Goal: Find specific page/section: Find specific page/section

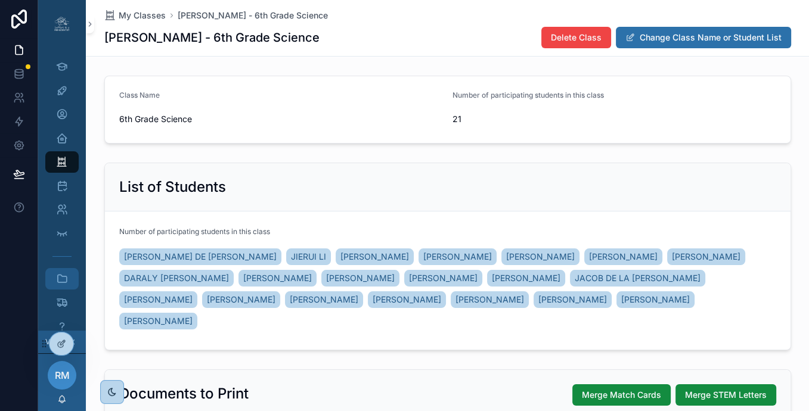
scroll to position [213, 0]
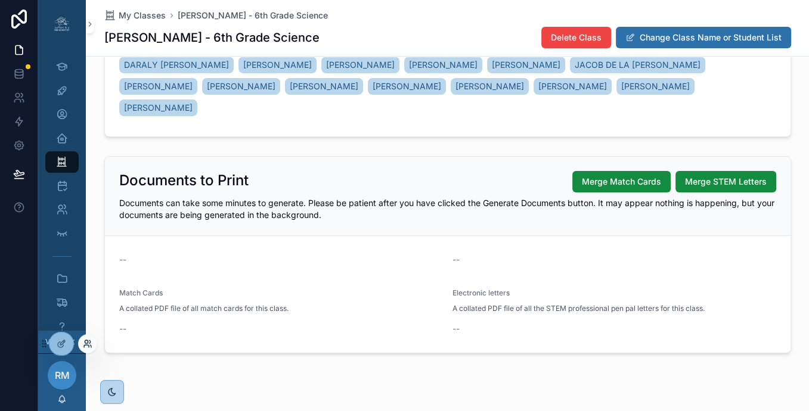
click at [90, 346] on icon at bounding box center [90, 346] width 1 height 2
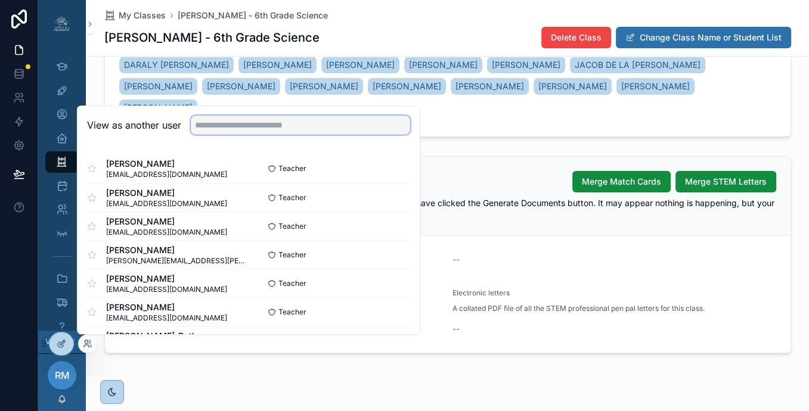
click at [215, 126] on input "text" at bounding box center [300, 125] width 219 height 19
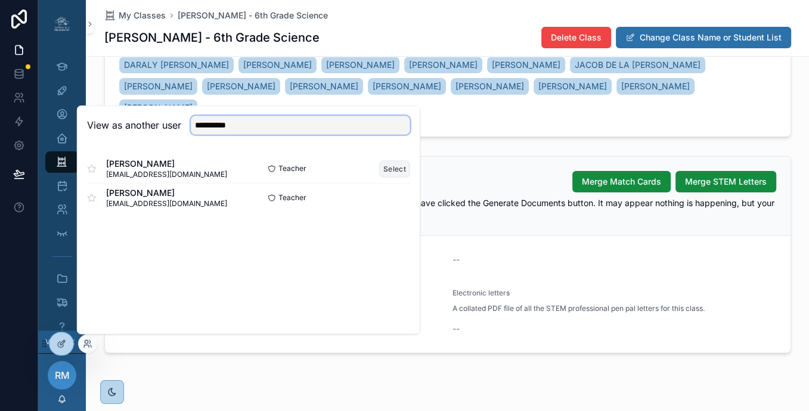
type input "**********"
click at [397, 171] on button "Select" at bounding box center [394, 168] width 31 height 17
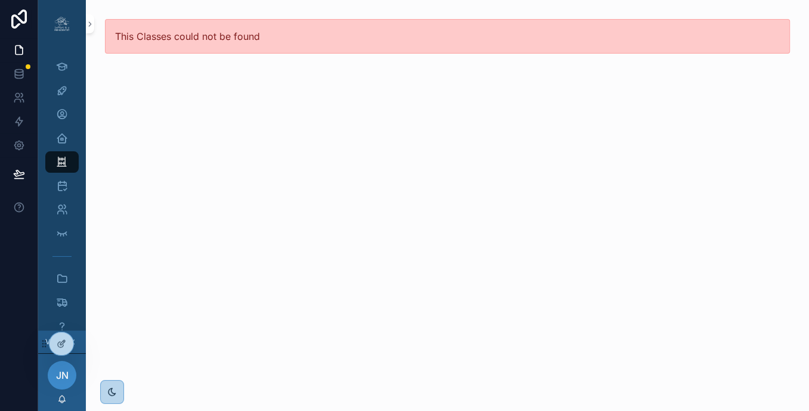
click at [352, 100] on div "This Classes could not be found" at bounding box center [447, 205] width 723 height 411
click at [85, 345] on icon at bounding box center [86, 346] width 5 height 2
click at [65, 378] on span "JN" at bounding box center [62, 375] width 13 height 14
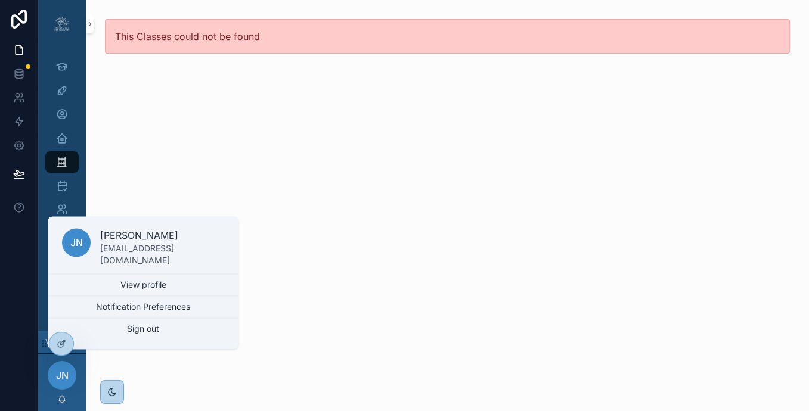
click at [174, 134] on div "This Classes could not be found" at bounding box center [447, 205] width 723 height 411
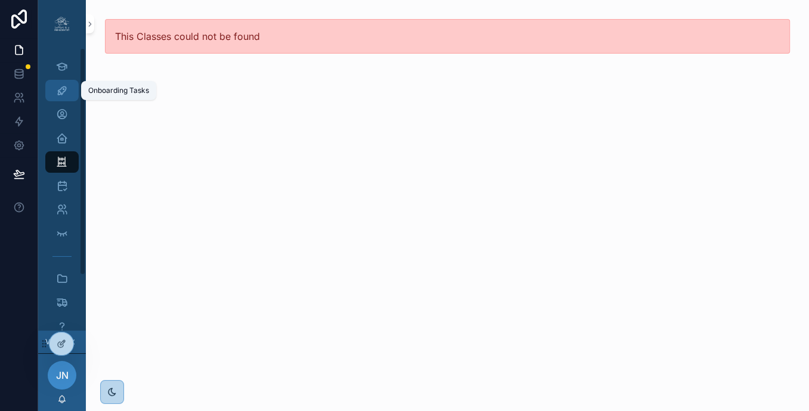
click at [63, 89] on icon "scrollable content" at bounding box center [62, 91] width 12 height 12
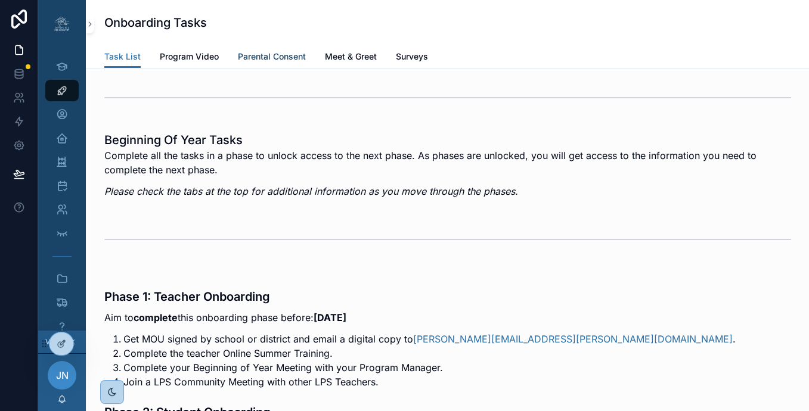
click at [277, 57] on span "Parental Consent" at bounding box center [272, 57] width 68 height 12
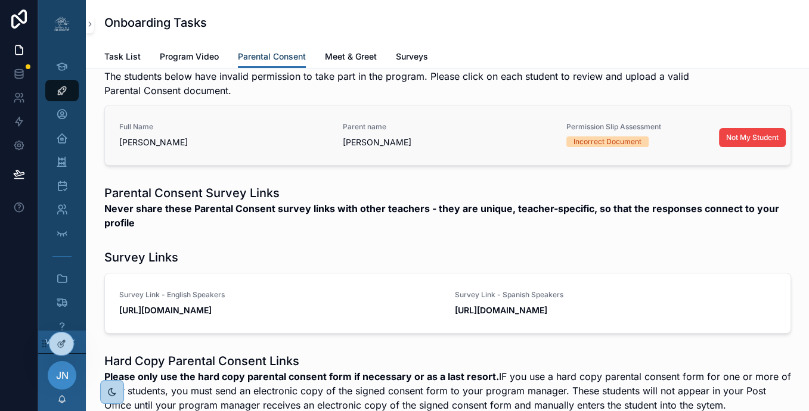
scroll to position [79, 0]
